Goal: Find specific page/section: Find specific page/section

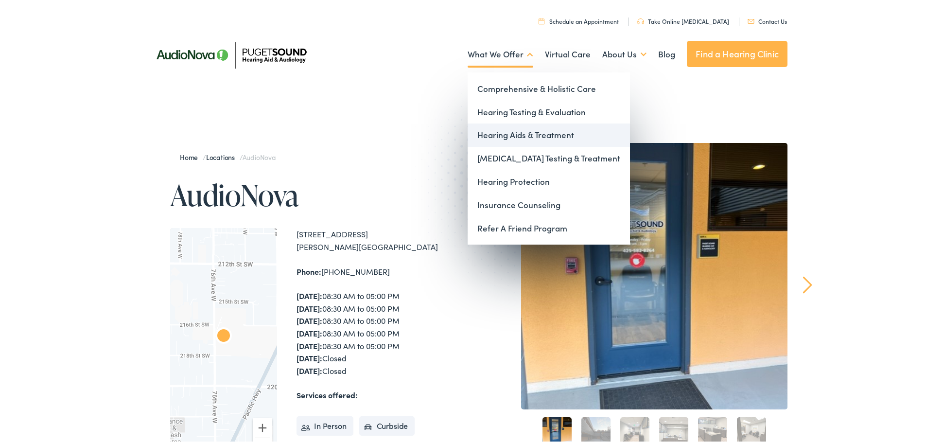
click at [491, 130] on link "Hearing Aids & Treatment" at bounding box center [549, 133] width 162 height 23
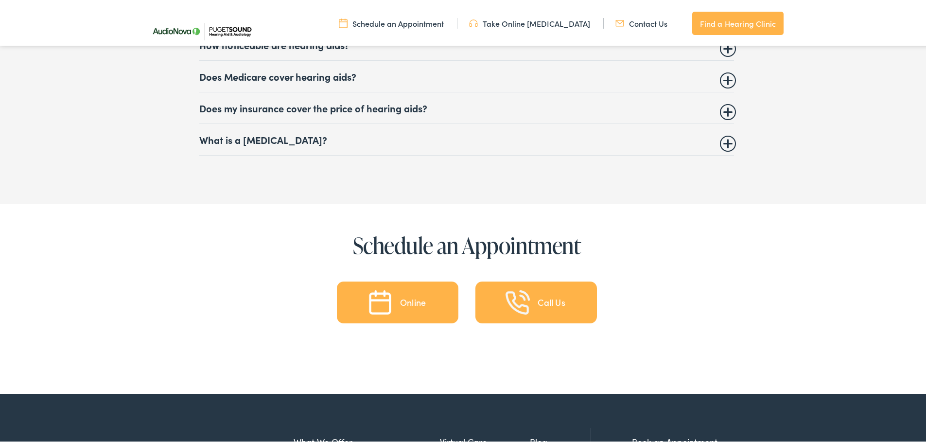
scroll to position [4651, 0]
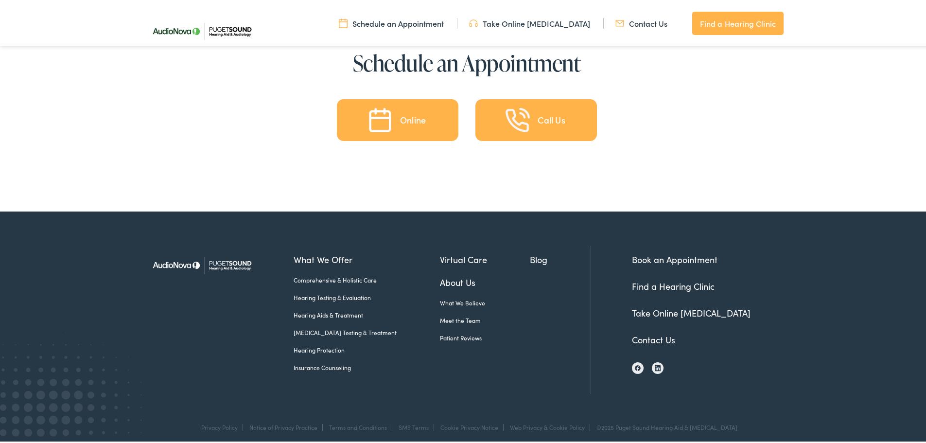
click at [660, 331] on link "Contact Us" at bounding box center [653, 337] width 43 height 12
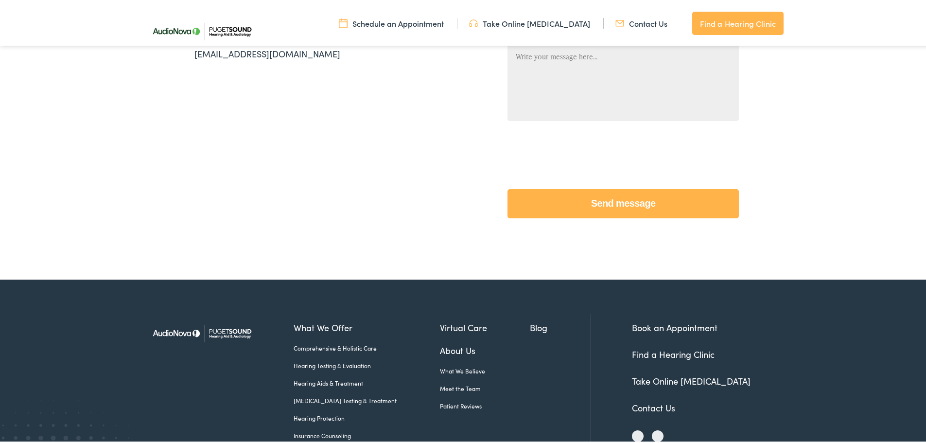
scroll to position [432, 0]
